Goal: Task Accomplishment & Management: Use online tool/utility

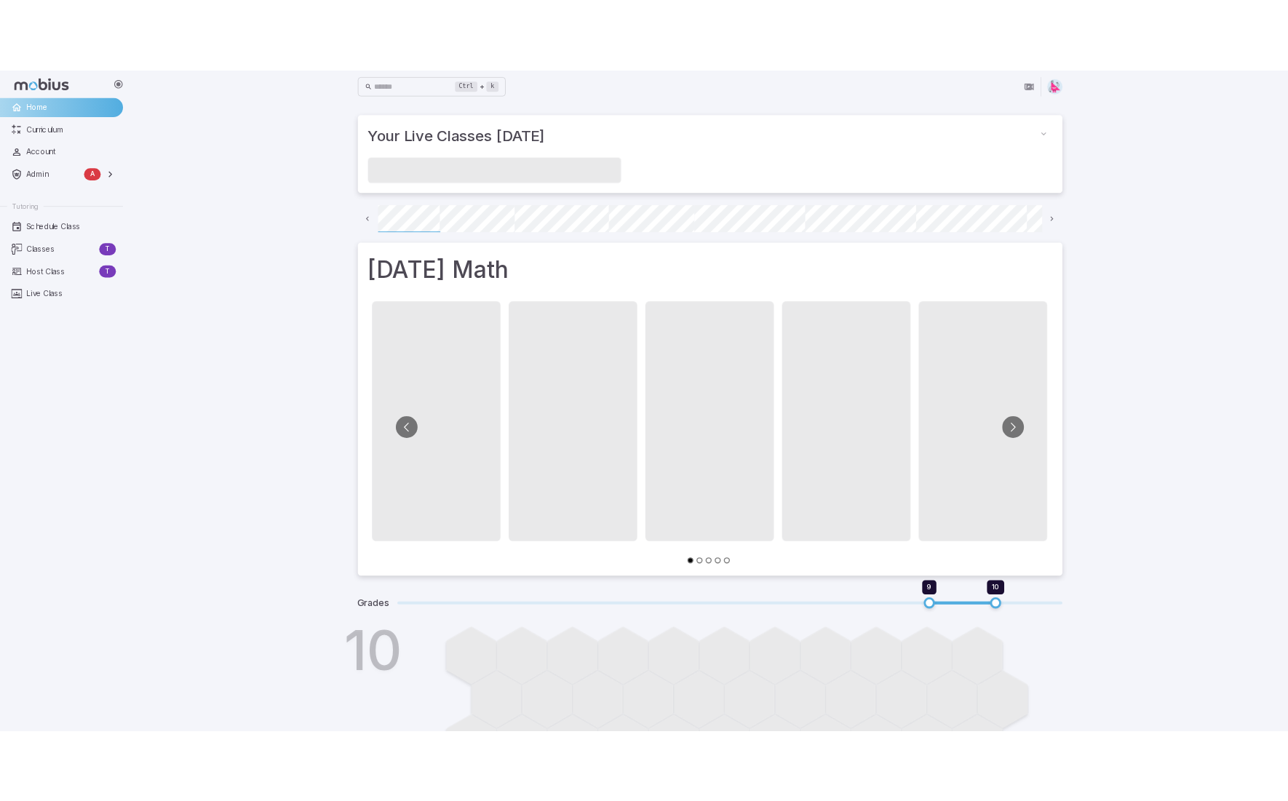
scroll to position [0, 104]
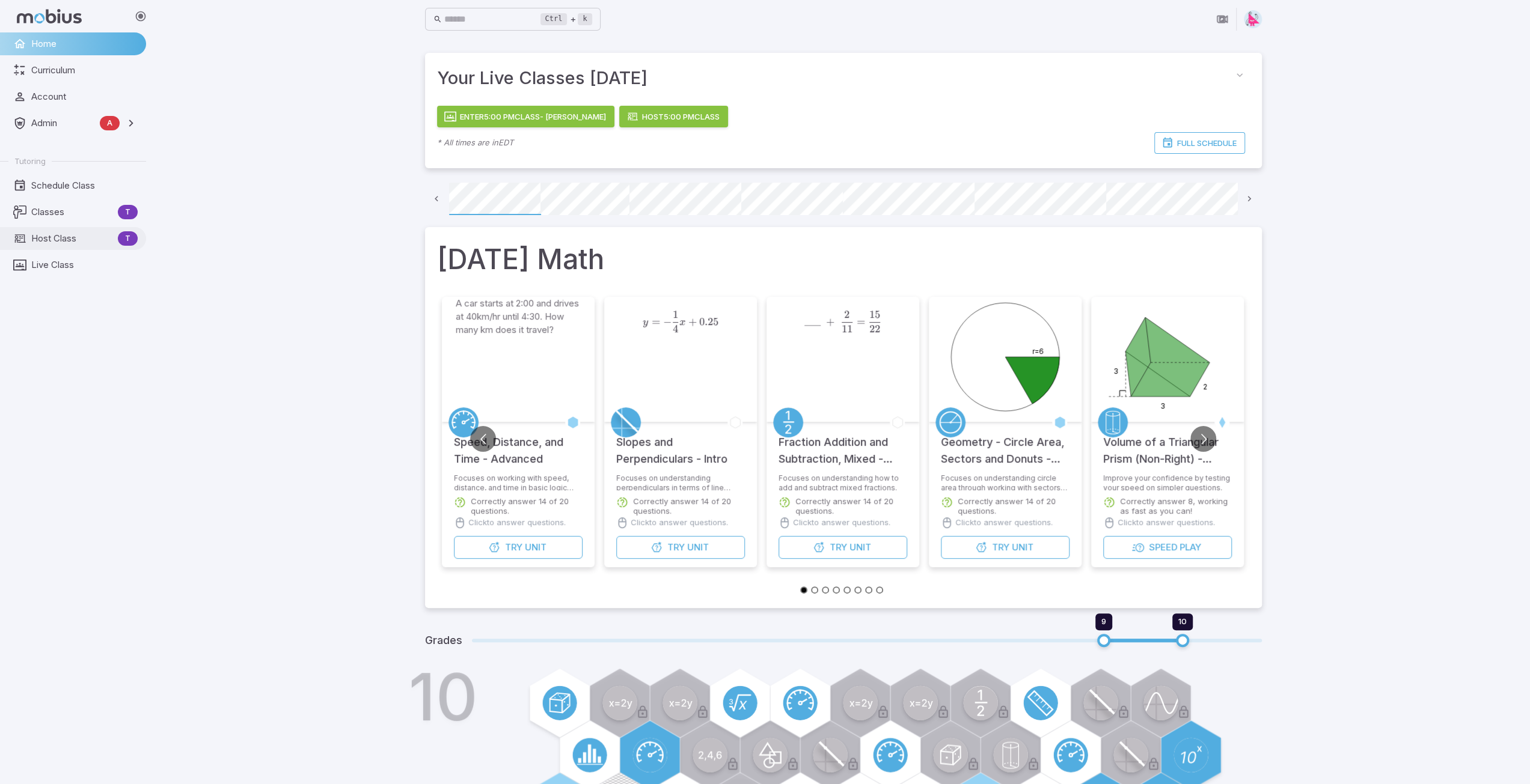
click at [64, 237] on span "Host Class" at bounding box center [72, 239] width 82 height 13
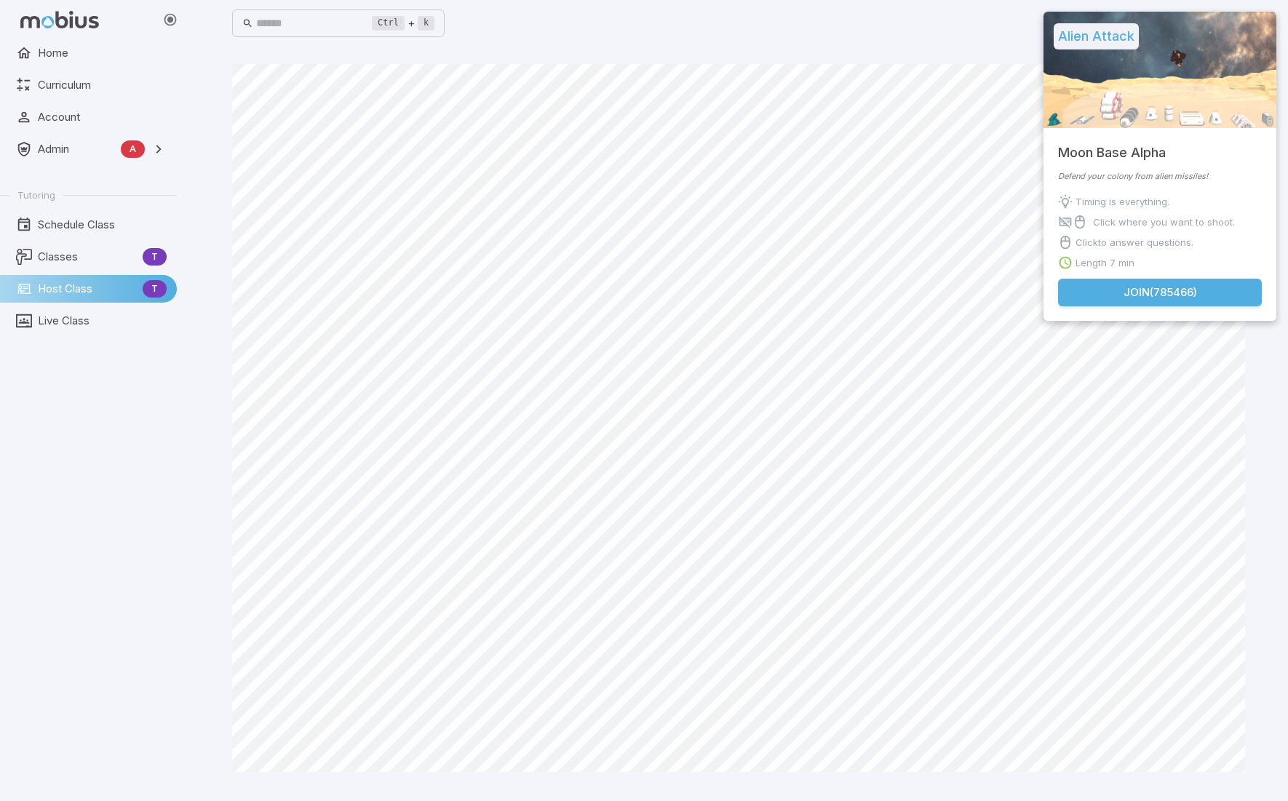
click at [973, 37] on div "Ctrl + k ​" at bounding box center [738, 23] width 1013 height 32
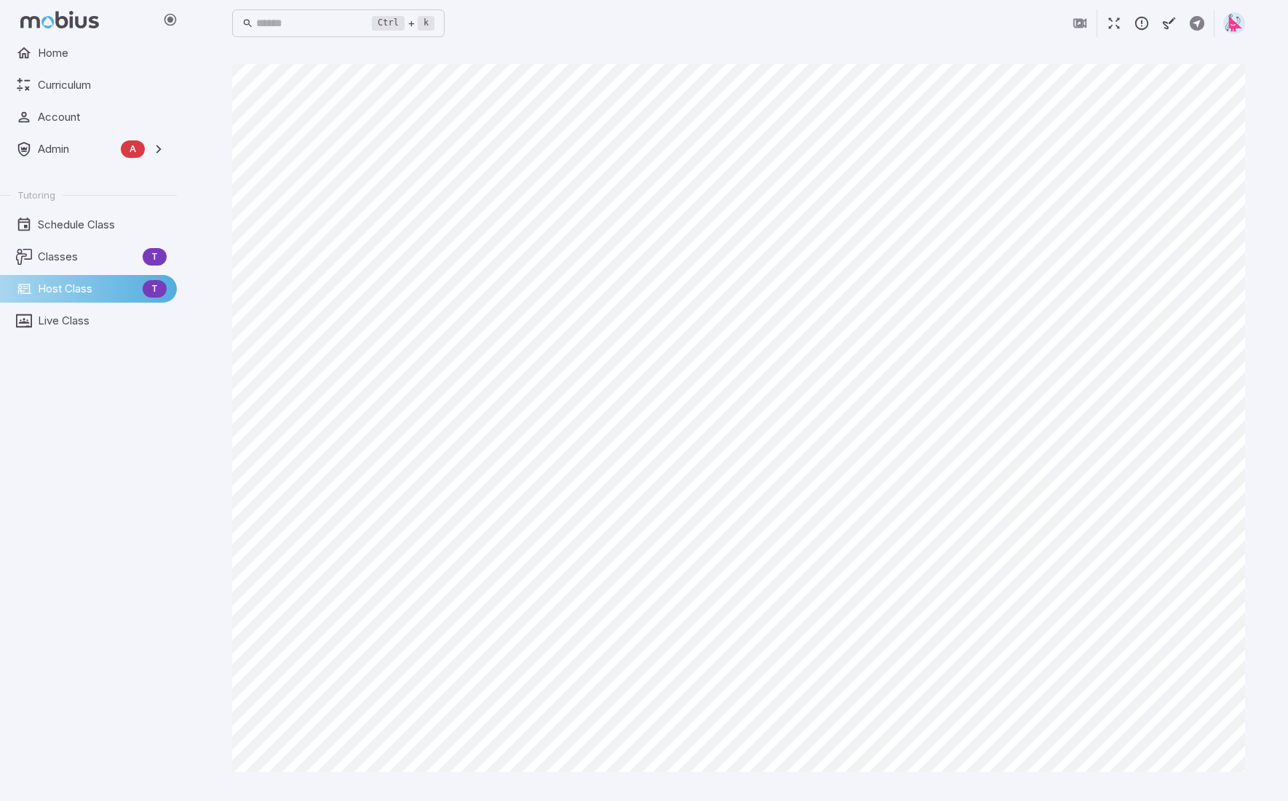
click at [1145, 21] on icon "button" at bounding box center [1141, 23] width 16 height 16
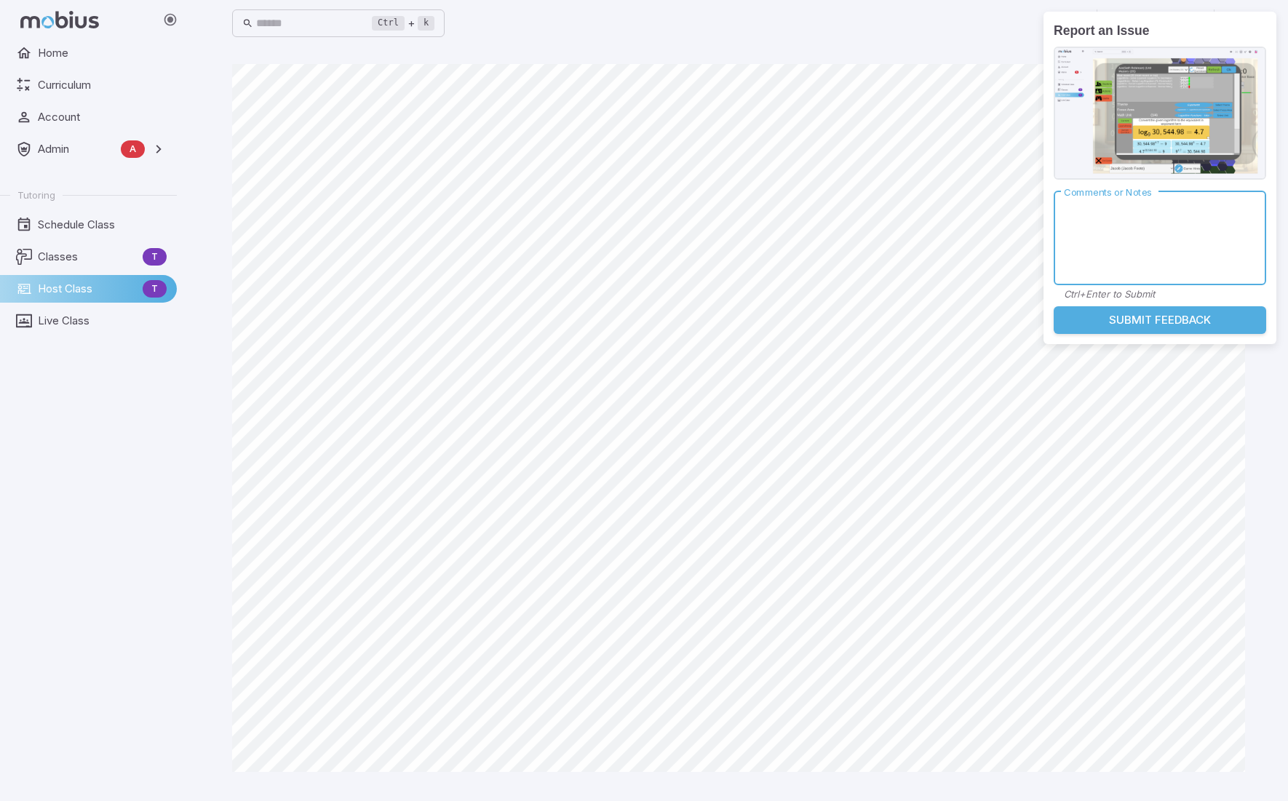
click at [1094, 232] on textarea "Comments or Notes" at bounding box center [1160, 238] width 192 height 70
click at [1151, 319] on button "Submit Feedback" at bounding box center [1159, 320] width 212 height 28
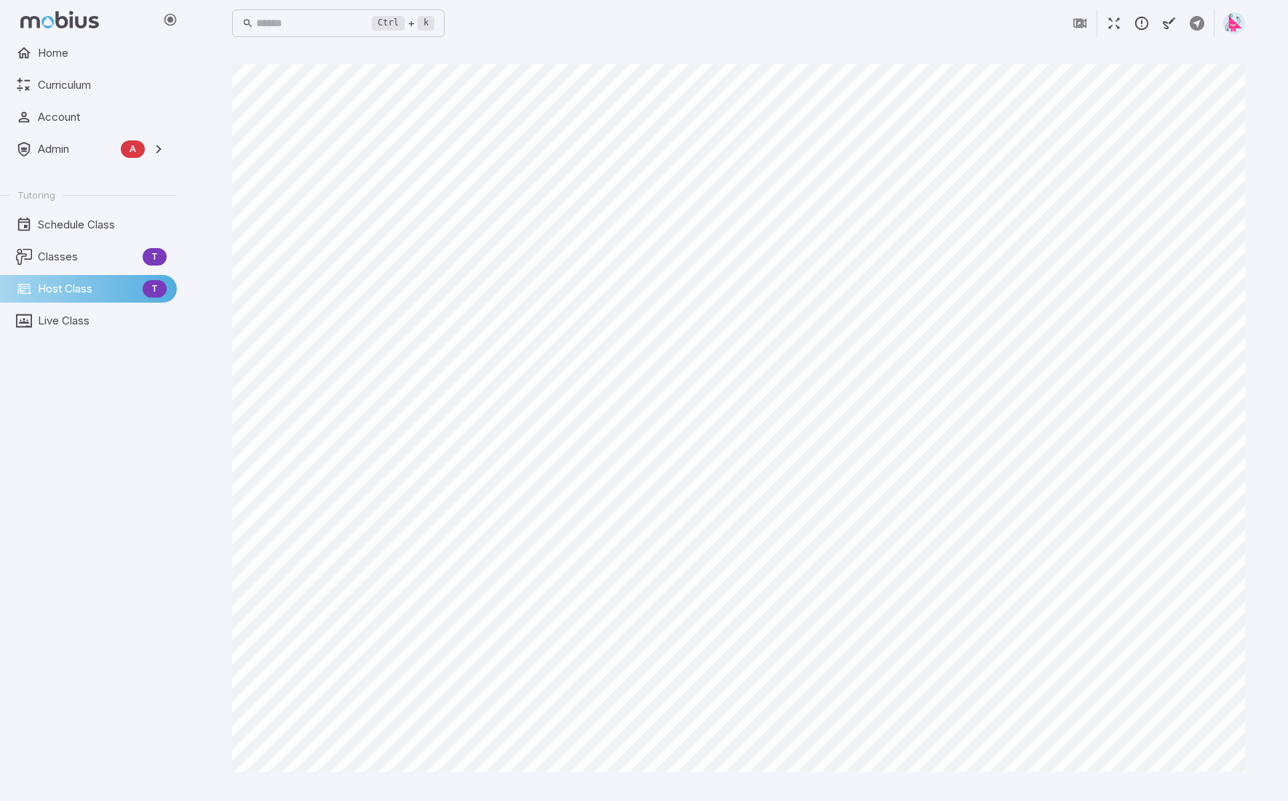
click at [1145, 23] on icon "button" at bounding box center [1141, 23] width 16 height 16
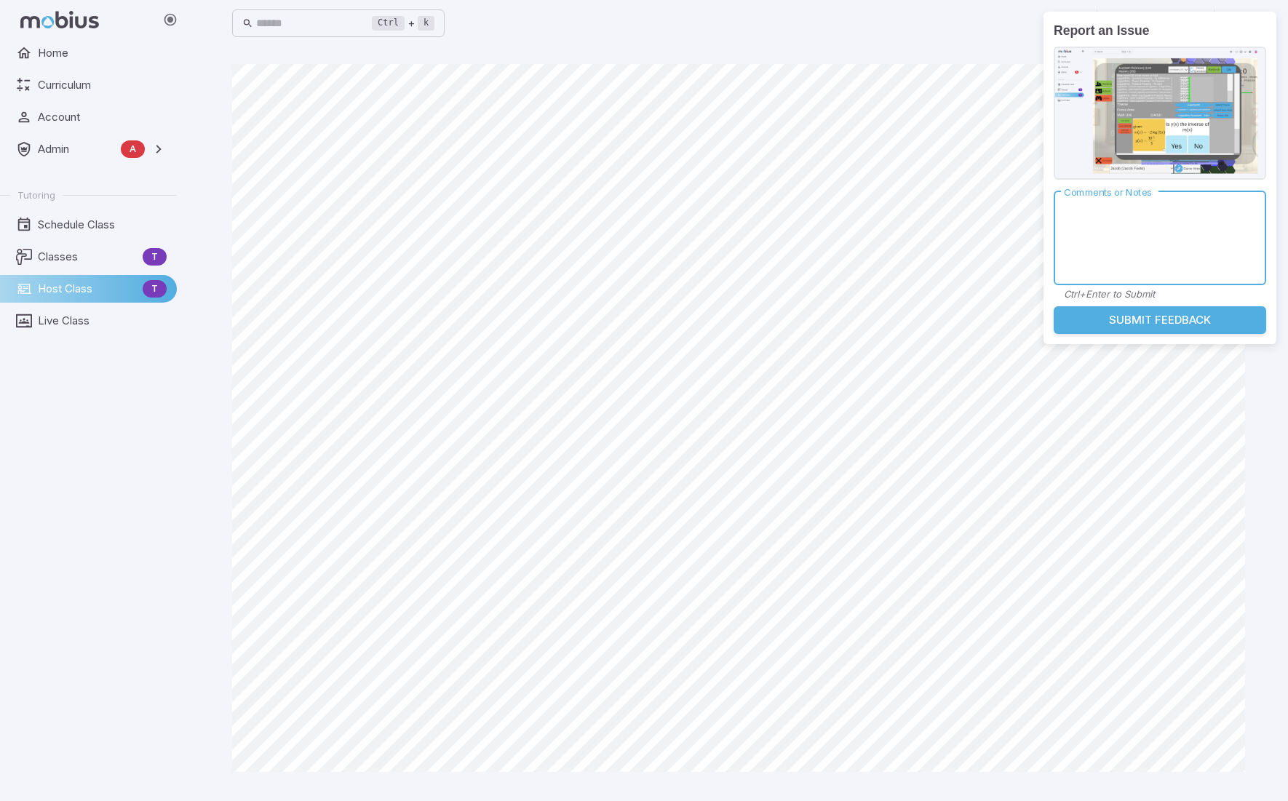
click at [1080, 249] on textarea "Comments or Notes" at bounding box center [1160, 238] width 192 height 70
click at [1122, 319] on button "Submit Feedback" at bounding box center [1159, 320] width 212 height 28
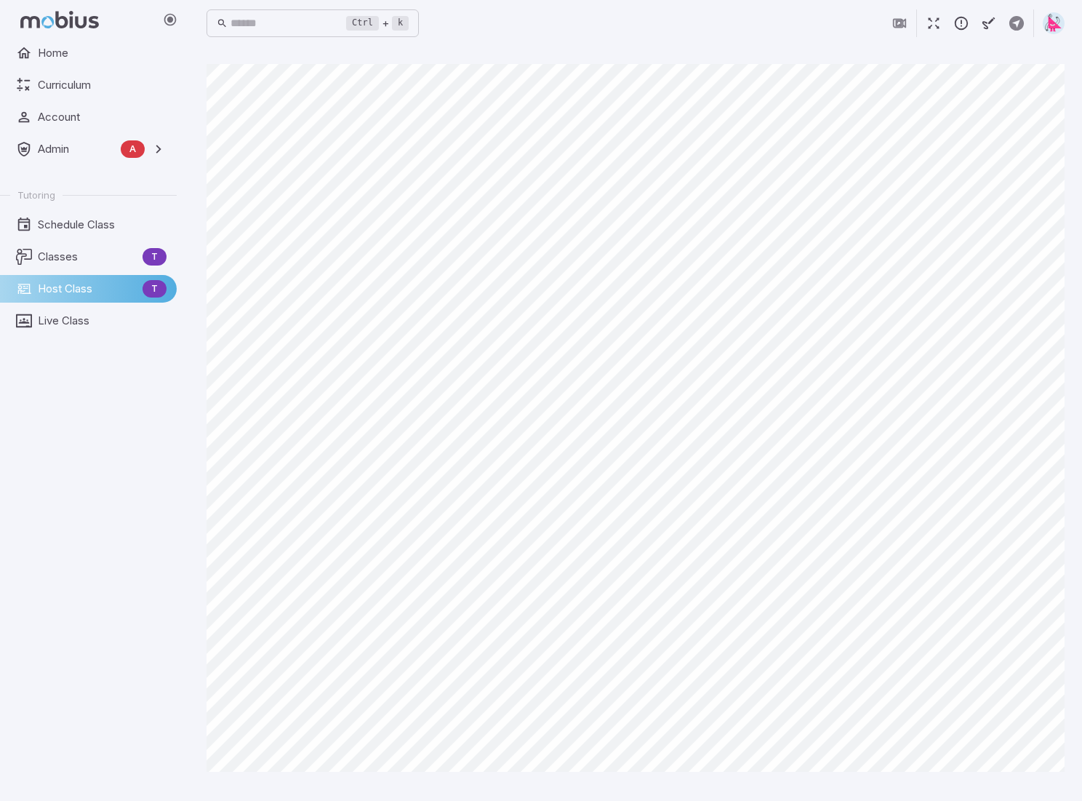
click at [1082, 180] on main "Canvas actions 100 % Exit zen mode" at bounding box center [635, 424] width 893 height 754
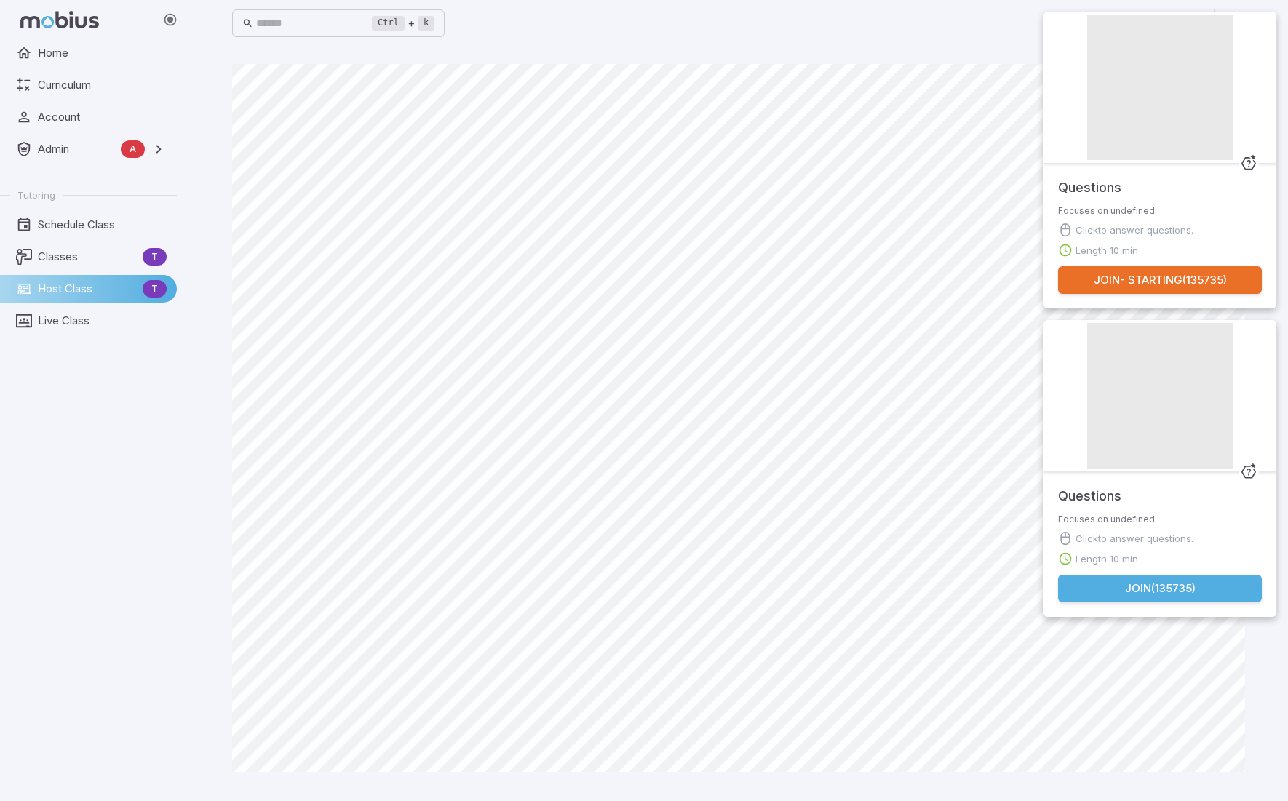
click at [1161, 585] on button "Join ( 135735 )" at bounding box center [1160, 589] width 204 height 28
